Goal: Obtain resource: Obtain resource

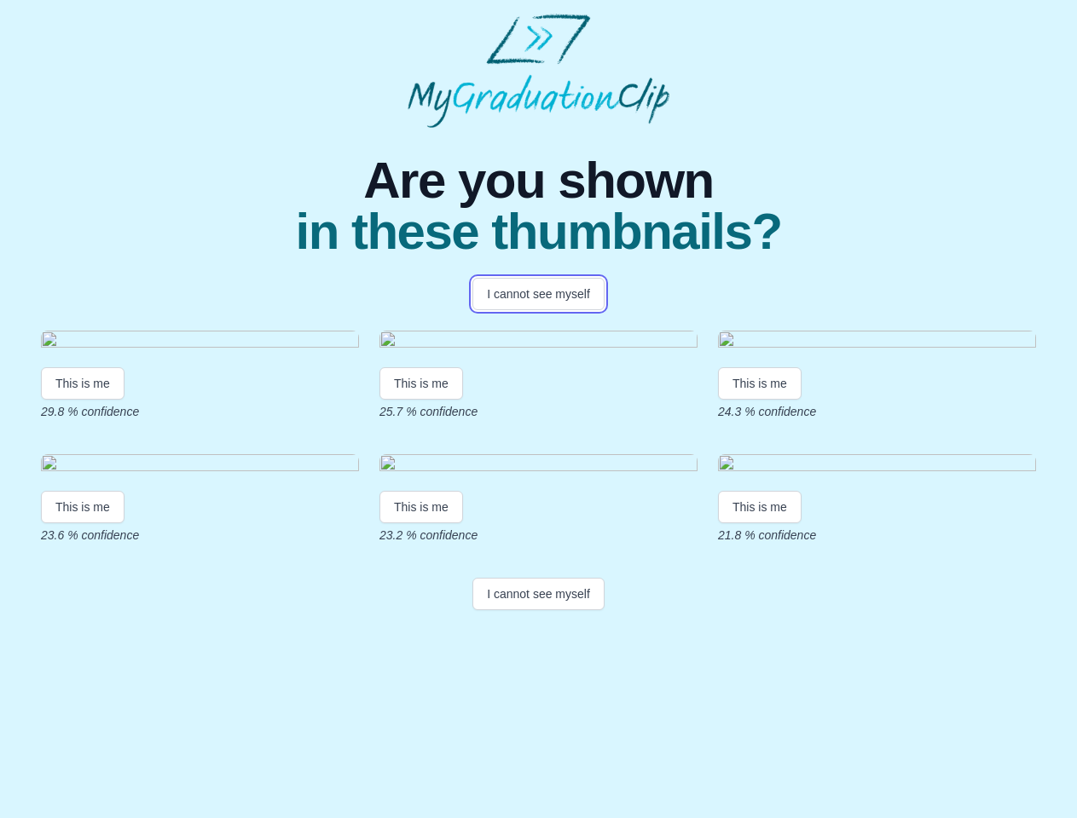
click at [538, 294] on button "I cannot see myself" at bounding box center [538, 294] width 132 height 32
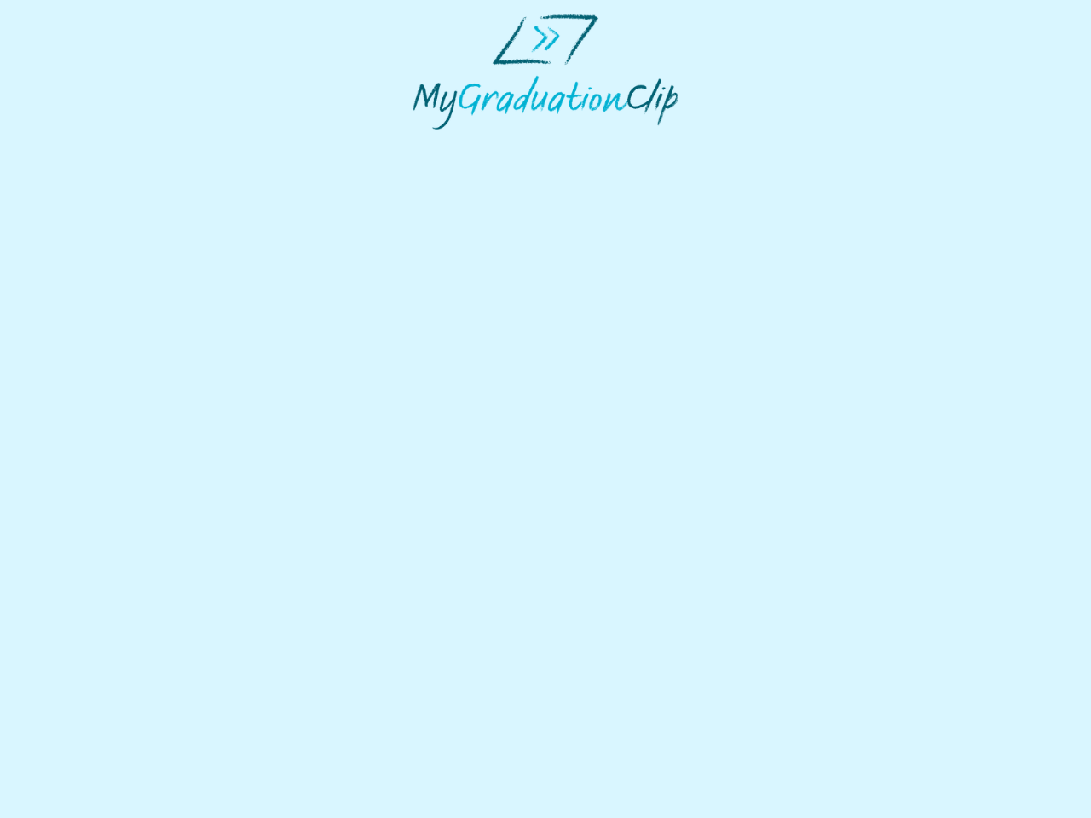
click at [83, 143] on html at bounding box center [545, 71] width 1091 height 143
click at [424, 143] on html at bounding box center [545, 71] width 1091 height 143
click at [764, 143] on html at bounding box center [545, 71] width 1091 height 143
click at [83, 143] on html at bounding box center [545, 71] width 1091 height 143
click at [424, 143] on html at bounding box center [545, 71] width 1091 height 143
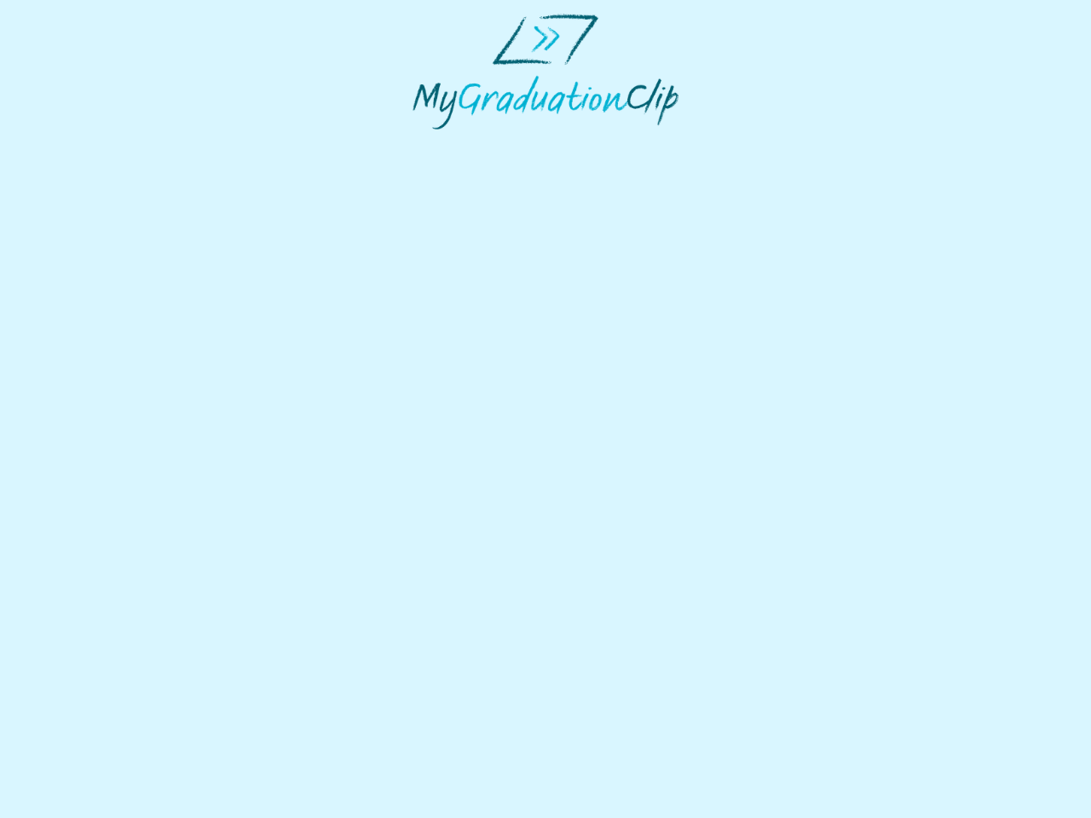
click at [764, 143] on html at bounding box center [545, 71] width 1091 height 143
